Goal: Task Accomplishment & Management: Complete application form

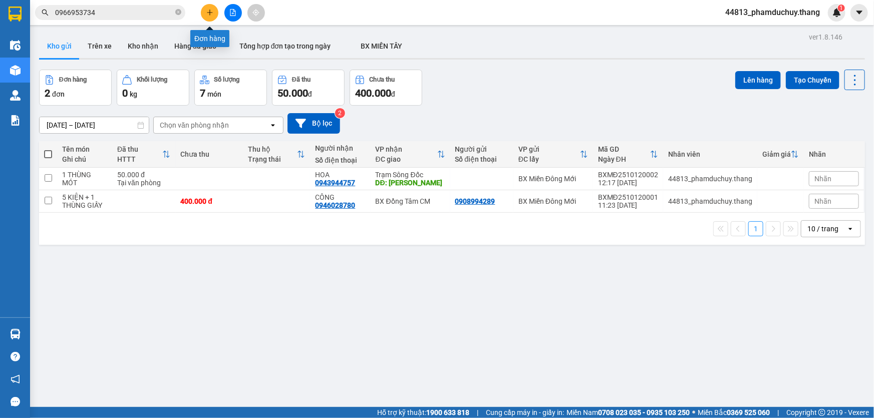
click at [210, 14] on icon "plus" at bounding box center [209, 13] width 1 height 6
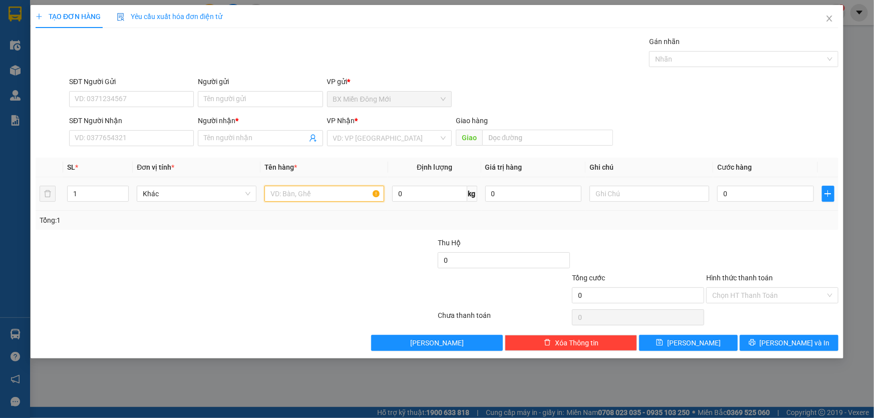
click at [303, 189] on input "text" at bounding box center [324, 194] width 120 height 16
type input "1 XE ĐẠP ĐIỆN"
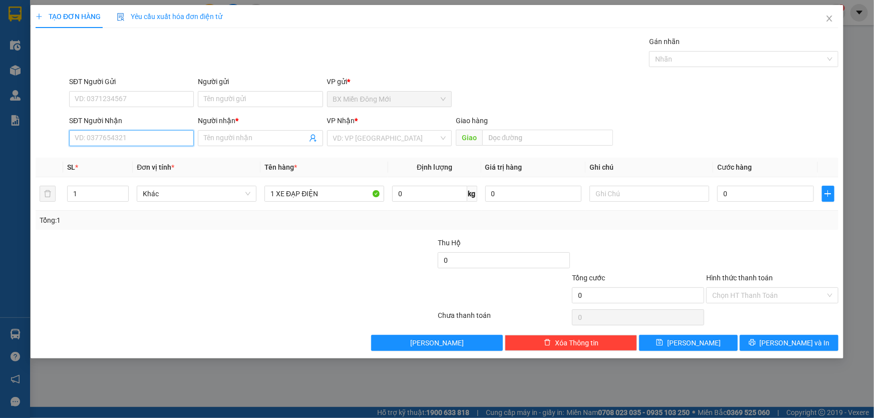
click at [111, 140] on input "SĐT Người Nhận" at bounding box center [131, 138] width 125 height 16
type input "0837163096"
click at [250, 136] on input "Người nhận *" at bounding box center [255, 138] width 103 height 11
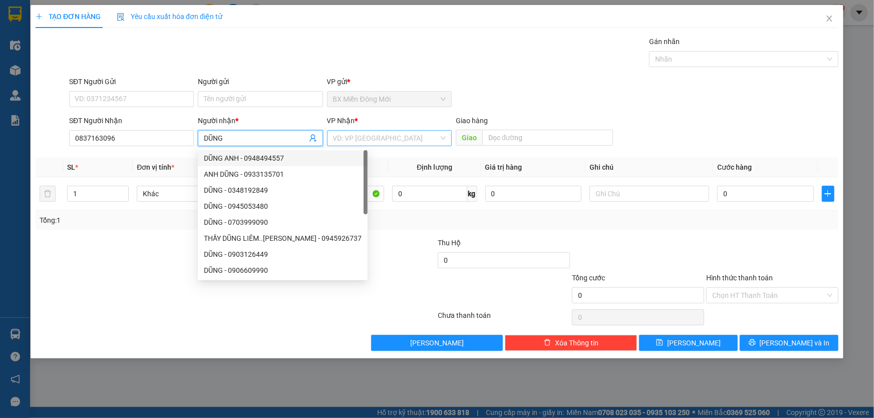
type input "DŨNG"
click at [392, 136] on input "search" at bounding box center [386, 138] width 106 height 15
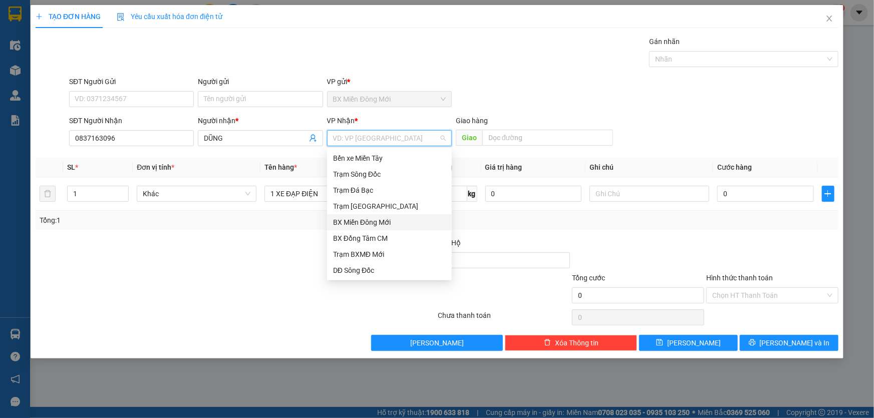
click at [366, 235] on div "BX Đồng Tâm CM" at bounding box center [389, 238] width 113 height 11
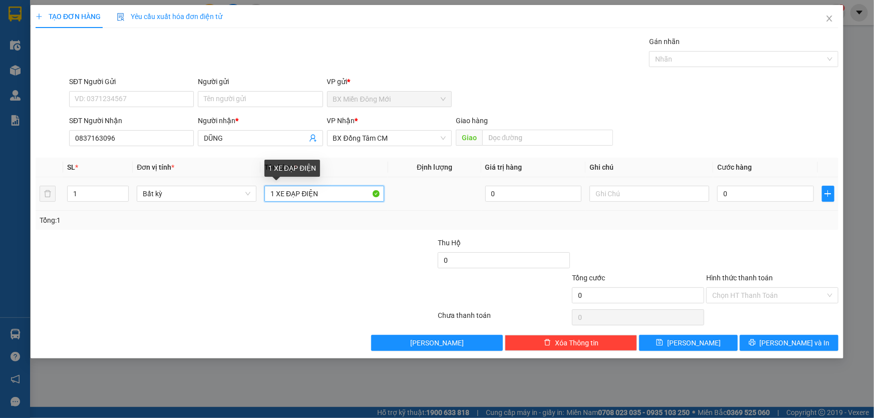
click at [324, 195] on input "1 XE ĐẠP ĐIỆN" at bounding box center [324, 194] width 120 height 16
type input "1 XE ĐẠP ĐIỆN ( KHÔNG BAO BỂ KHÔNG BAO TRẦY SƯỚC )"
click at [300, 260] on div at bounding box center [169, 254] width 268 height 35
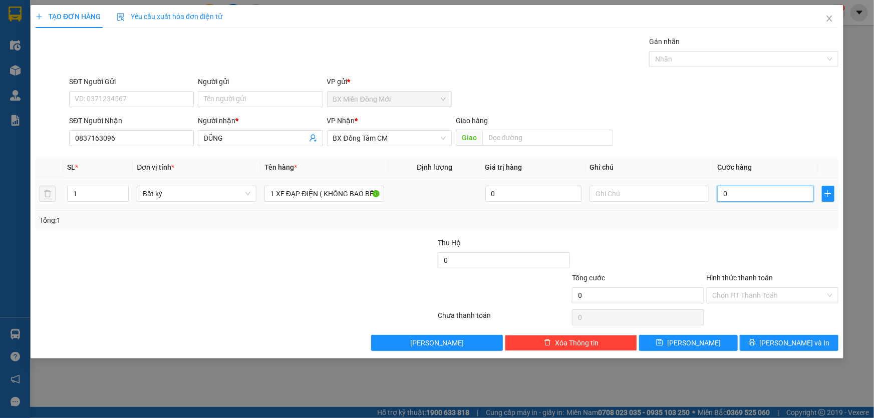
click at [752, 197] on input "0" at bounding box center [765, 194] width 97 height 16
click at [747, 193] on input "0" at bounding box center [765, 194] width 97 height 16
click at [708, 230] on div "Transit Pickup Surcharge Ids Transit Deliver Surcharge Ids Transit Deliver Surc…" at bounding box center [437, 193] width 803 height 315
click at [742, 190] on input "0" at bounding box center [765, 194] width 97 height 16
type input "3"
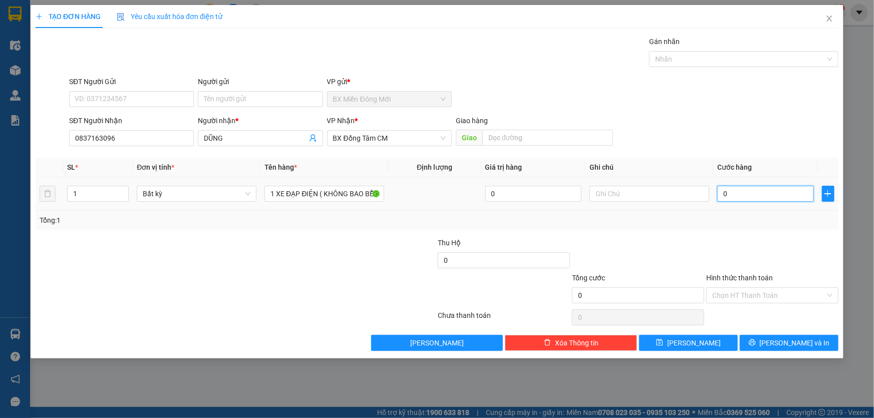
type input "3"
type input "30"
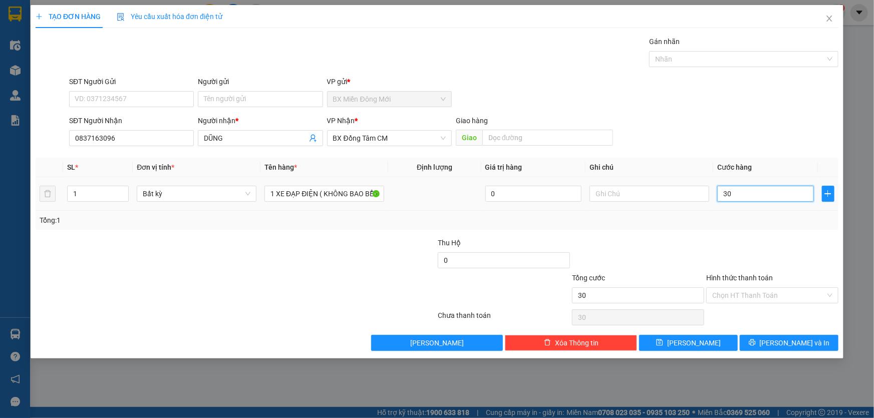
type input "300"
type input "300.000"
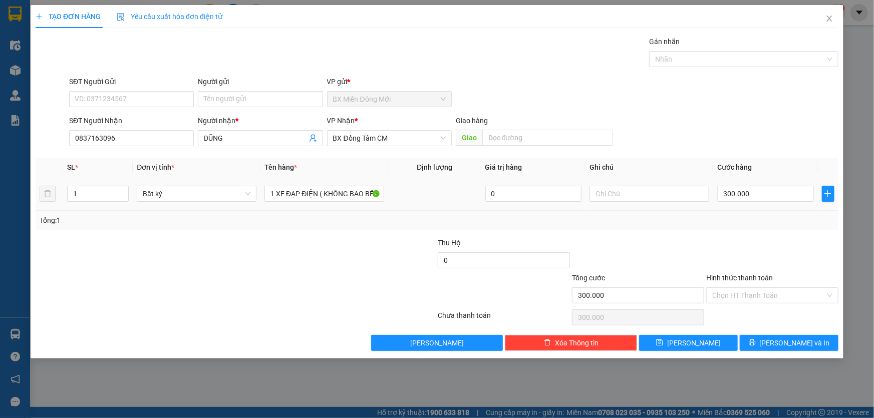
click at [710, 222] on div "Tổng: 1" at bounding box center [437, 220] width 795 height 11
click at [757, 230] on div "Transit Pickup Surcharge Ids Transit Deliver Surcharge Ids Transit Deliver Surc…" at bounding box center [437, 193] width 803 height 315
click at [764, 198] on input "300.000" at bounding box center [765, 194] width 97 height 16
drag, startPoint x: 761, startPoint y: 234, endPoint x: 756, endPoint y: 215, distance: 19.7
click at [760, 234] on div "Transit Pickup Surcharge Ids Transit Deliver Surcharge Ids Transit Deliver Surc…" at bounding box center [437, 193] width 803 height 315
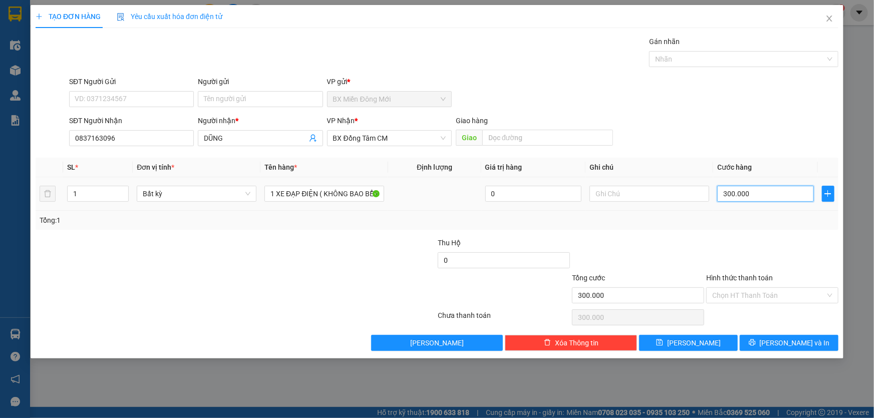
click at [763, 200] on input "300.000" at bounding box center [765, 194] width 97 height 16
drag, startPoint x: 757, startPoint y: 227, endPoint x: 766, endPoint y: 195, distance: 32.7
click at [757, 227] on div "Tổng: 1" at bounding box center [437, 220] width 803 height 19
click at [766, 195] on input "300.000" at bounding box center [765, 194] width 97 height 16
drag, startPoint x: 759, startPoint y: 231, endPoint x: 769, endPoint y: 195, distance: 37.6
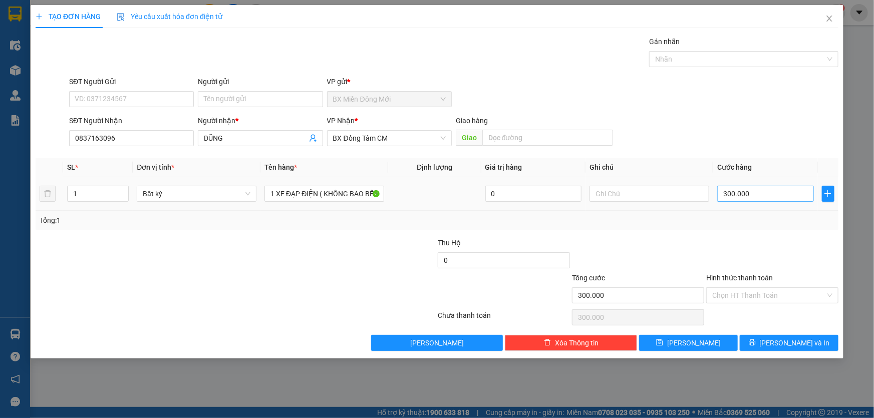
click at [758, 226] on div "Transit Pickup Surcharge Ids Transit Deliver Surcharge Ids Transit Deliver Surc…" at bounding box center [437, 193] width 803 height 315
click at [769, 195] on input "300.000" at bounding box center [765, 194] width 97 height 16
drag, startPoint x: 761, startPoint y: 220, endPoint x: 762, endPoint y: 193, distance: 26.5
click at [761, 215] on div "Tổng: 1" at bounding box center [437, 220] width 795 height 11
drag, startPoint x: 757, startPoint y: 222, endPoint x: 762, endPoint y: 199, distance: 23.0
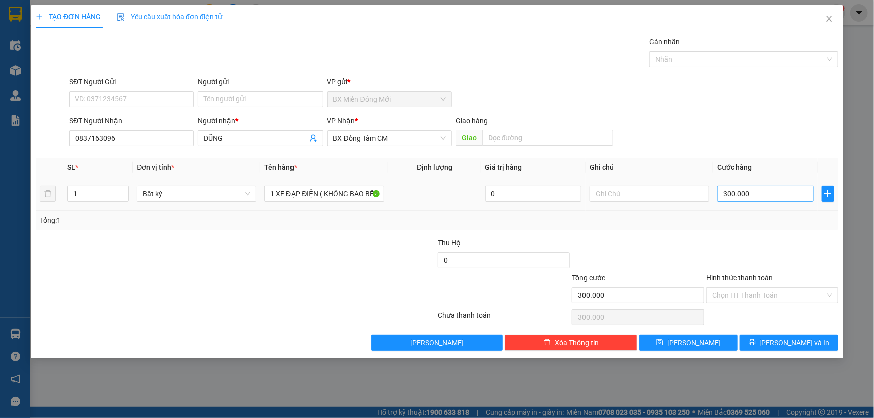
click at [756, 215] on div "Tổng: 1" at bounding box center [437, 220] width 795 height 11
click at [762, 199] on input "300.000" at bounding box center [765, 194] width 97 height 16
drag, startPoint x: 759, startPoint y: 219, endPoint x: 761, endPoint y: 192, distance: 26.6
click at [757, 215] on div "Tổng: 1" at bounding box center [437, 220] width 795 height 11
click at [761, 192] on input "300.000" at bounding box center [765, 194] width 97 height 16
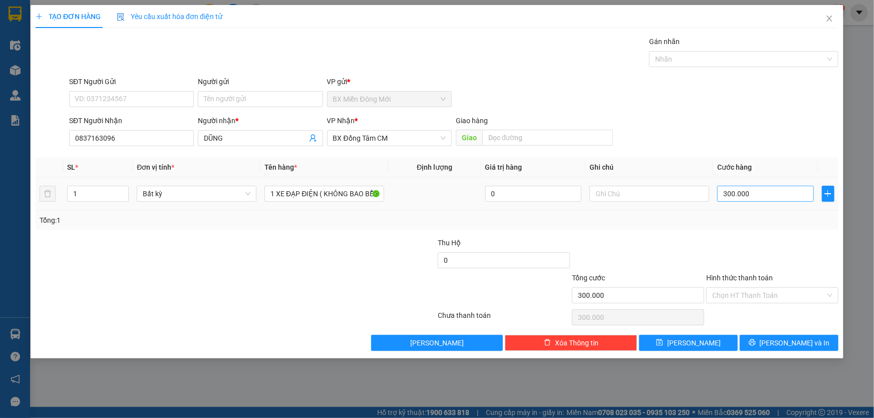
drag, startPoint x: 755, startPoint y: 218, endPoint x: 756, endPoint y: 198, distance: 19.6
click at [753, 215] on div "Tổng: 1" at bounding box center [437, 220] width 795 height 11
click at [756, 198] on input "300.000" at bounding box center [765, 194] width 97 height 16
drag, startPoint x: 745, startPoint y: 238, endPoint x: 754, endPoint y: 201, distance: 38.3
click at [743, 229] on div "Transit Pickup Surcharge Ids Transit Deliver Surcharge Ids Transit Deliver Surc…" at bounding box center [437, 193] width 803 height 315
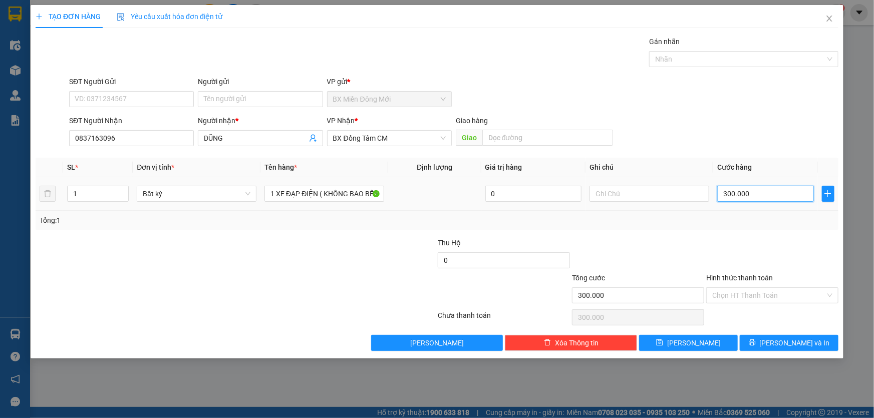
click at [755, 200] on input "300.000" at bounding box center [765, 194] width 97 height 16
click at [752, 222] on div "Tổng: 1" at bounding box center [437, 220] width 795 height 11
click at [765, 184] on div "300.000" at bounding box center [765, 194] width 97 height 20
click at [760, 197] on input "300.000" at bounding box center [765, 194] width 97 height 16
click at [743, 241] on div at bounding box center [772, 254] width 134 height 35
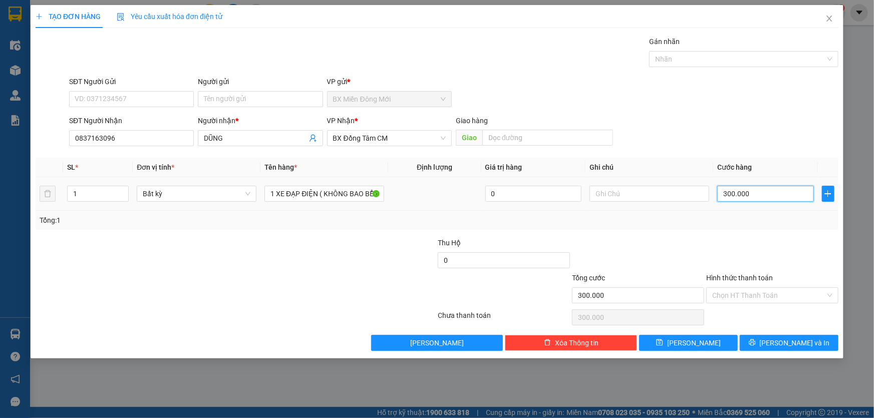
click at [755, 190] on input "300.000" at bounding box center [765, 194] width 97 height 16
click at [756, 228] on div "Tổng: 1" at bounding box center [437, 220] width 803 height 19
click at [766, 192] on input "300.000" at bounding box center [765, 194] width 97 height 16
click at [758, 217] on div "Tổng: 1" at bounding box center [437, 220] width 795 height 11
click at [759, 192] on input "300.000" at bounding box center [765, 194] width 97 height 16
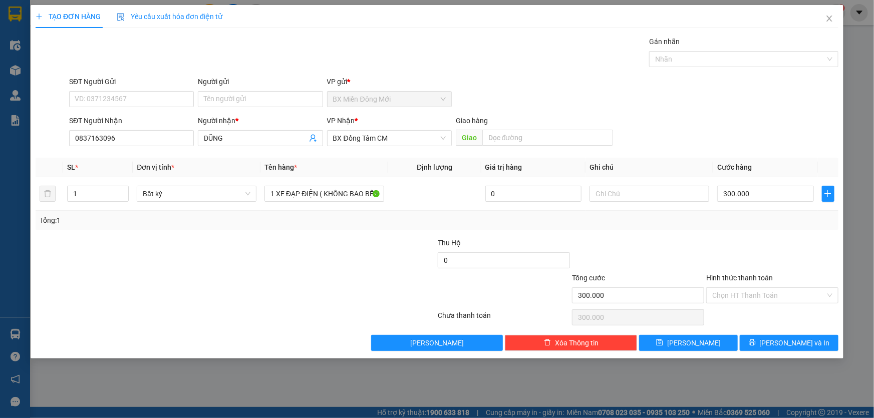
click at [751, 215] on div "Tổng: 1" at bounding box center [437, 220] width 795 height 11
click at [767, 191] on input "300.000" at bounding box center [765, 194] width 97 height 16
click at [762, 228] on div "Tổng: 1" at bounding box center [437, 220] width 803 height 19
click at [756, 298] on input "Hình thức thanh toán" at bounding box center [768, 295] width 113 height 15
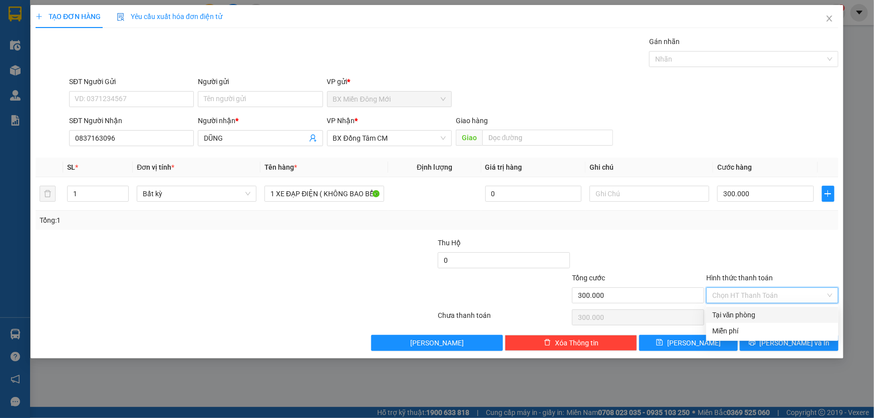
click at [756, 298] on input "Hình thức thanh toán" at bounding box center [768, 295] width 113 height 15
click at [757, 297] on input "Hình thức thanh toán" at bounding box center [768, 295] width 113 height 15
click at [758, 296] on input "Hình thức thanh toán" at bounding box center [768, 295] width 113 height 15
click at [793, 254] on div at bounding box center [772, 254] width 134 height 35
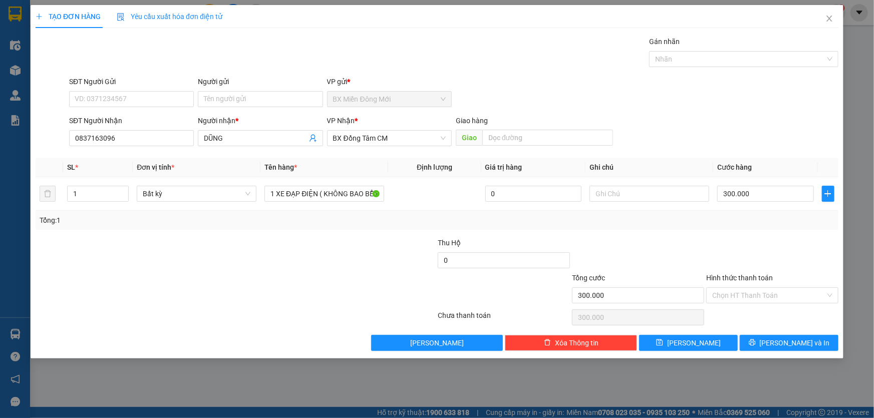
click at [669, 121] on div "SĐT Người Nhận 0837163096 Người nhận * DŨNG VP Nhận * BX Đồng Tâm CM Giao hàng …" at bounding box center [453, 132] width 773 height 35
click at [749, 295] on input "Hình thức thanh toán" at bounding box center [768, 295] width 113 height 15
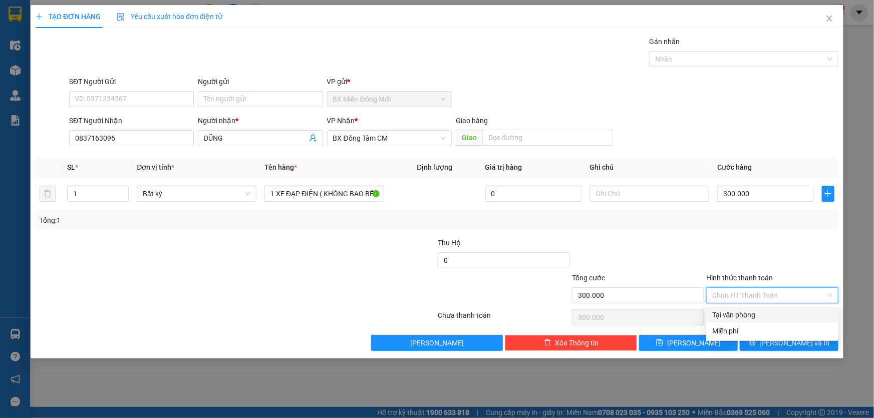
click at [721, 315] on div "Tại văn phòng" at bounding box center [772, 314] width 120 height 11
type input "0"
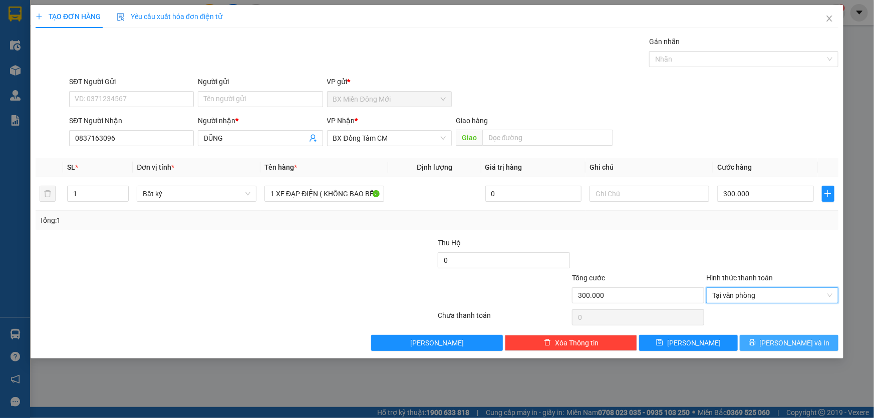
click at [756, 340] on icon "printer" at bounding box center [752, 342] width 7 height 7
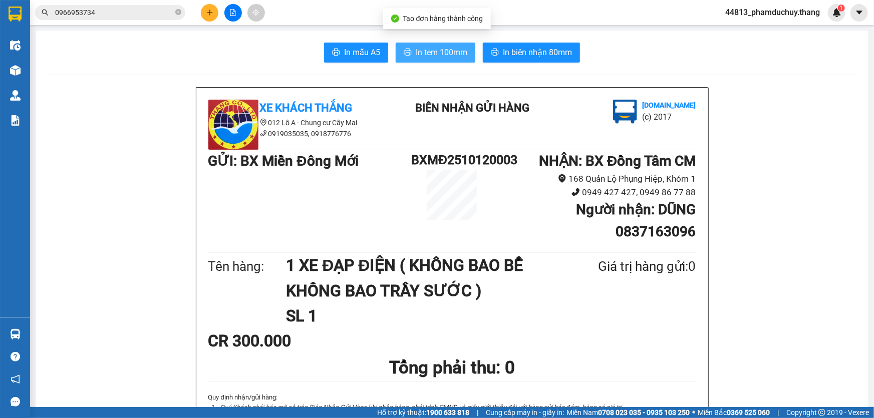
click at [440, 55] on span "In tem 100mm" at bounding box center [442, 52] width 52 height 13
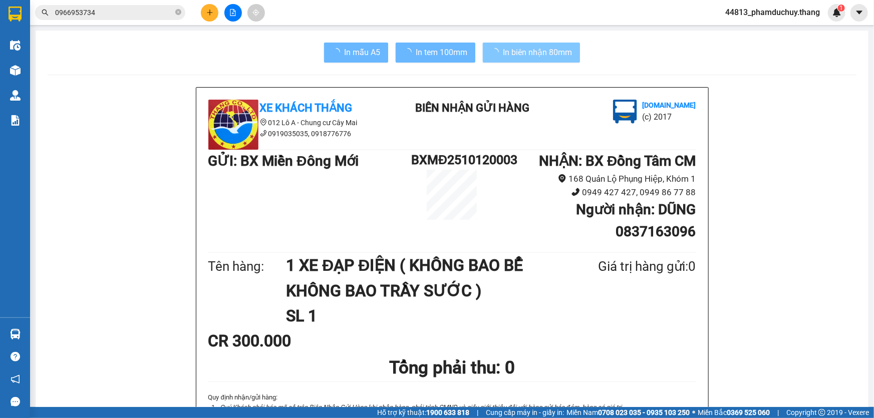
click at [536, 46] on span "In biên nhận 80mm" at bounding box center [537, 52] width 69 height 13
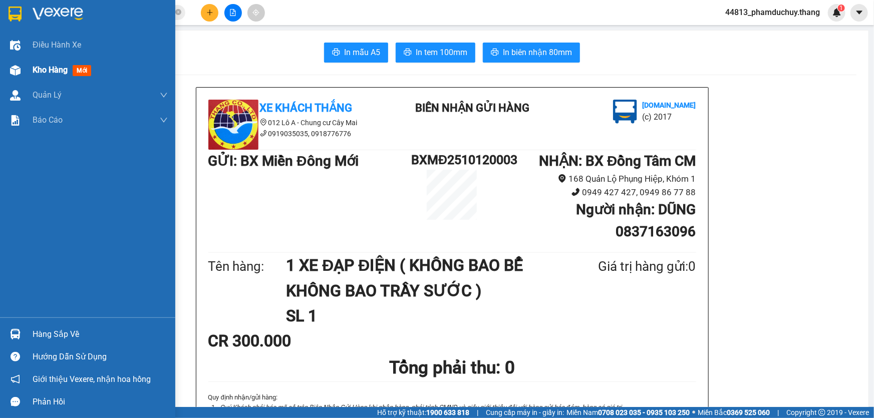
click at [65, 65] on span "Kho hàng" at bounding box center [50, 70] width 35 height 10
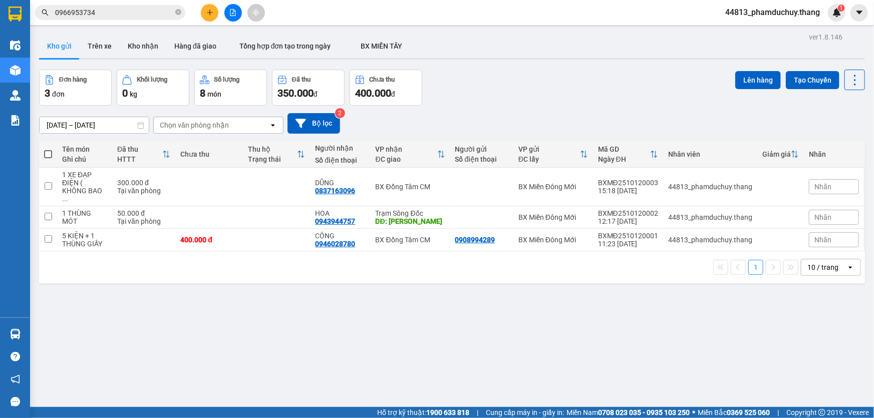
drag, startPoint x: 409, startPoint y: 295, endPoint x: 151, endPoint y: 241, distance: 263.9
click at [400, 290] on div "ver 1.8.146 Kho gửi Trên xe Kho nhận Hàng đã giao Tổng hợp đơn tạo trong ngày B…" at bounding box center [452, 239] width 834 height 418
click at [176, 13] on icon "close-circle" at bounding box center [178, 12] width 6 height 6
click at [152, 11] on input "text" at bounding box center [114, 12] width 118 height 11
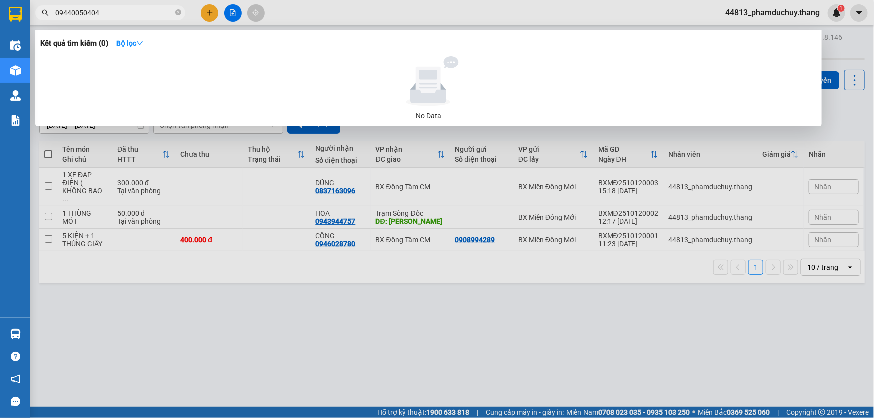
type input "09440050404"
click at [179, 12] on icon "close-circle" at bounding box center [178, 12] width 6 height 6
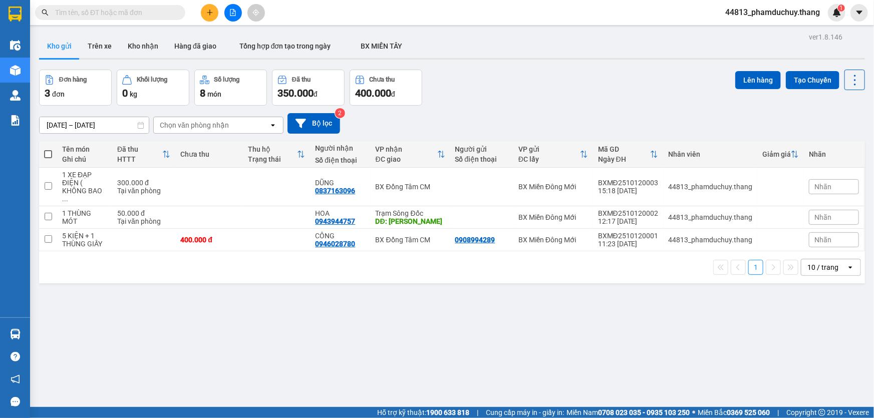
click at [162, 13] on input "text" at bounding box center [114, 12] width 118 height 11
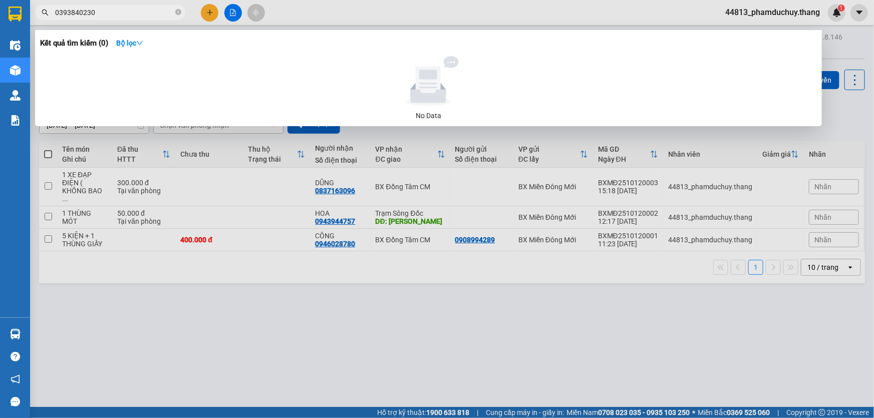
type input "0393840230"
click at [361, 343] on div at bounding box center [437, 209] width 874 height 418
